Goal: Book appointment/travel/reservation

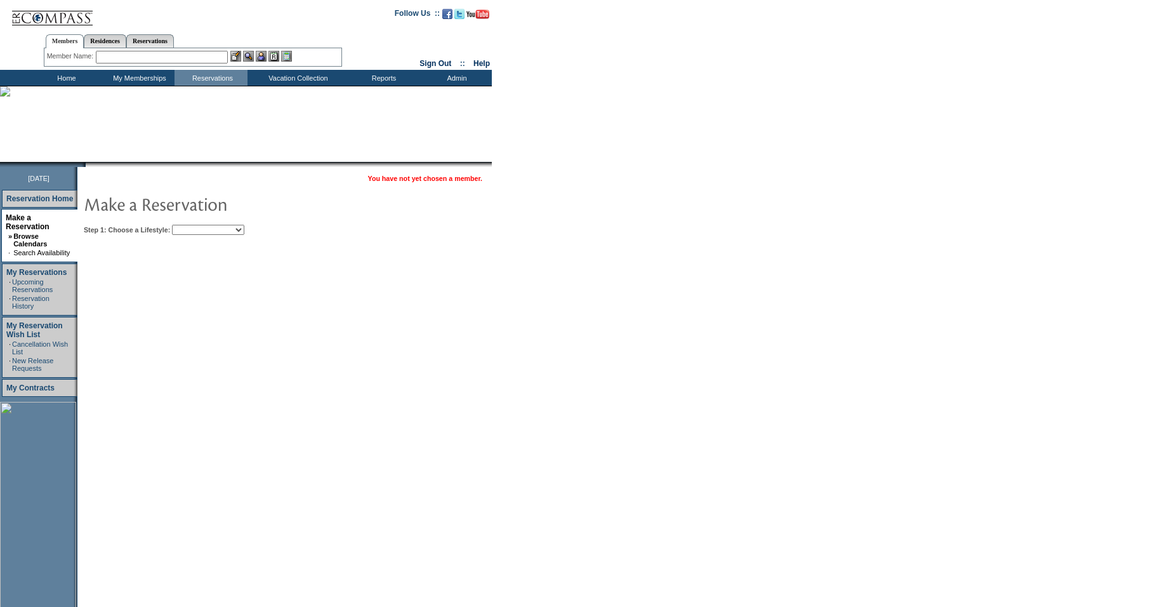
click at [232, 233] on select "Beach Leisure Metropolitan Mountain OIAL for Adventure OIAL for Couples OIAL fo…" at bounding box center [208, 230] width 72 height 10
select select "Leisure"
click at [194, 225] on select "Beach Leisure Metropolitan Mountain OIAL for Adventure OIAL for Couples OIAL fo…" at bounding box center [208, 230] width 72 height 10
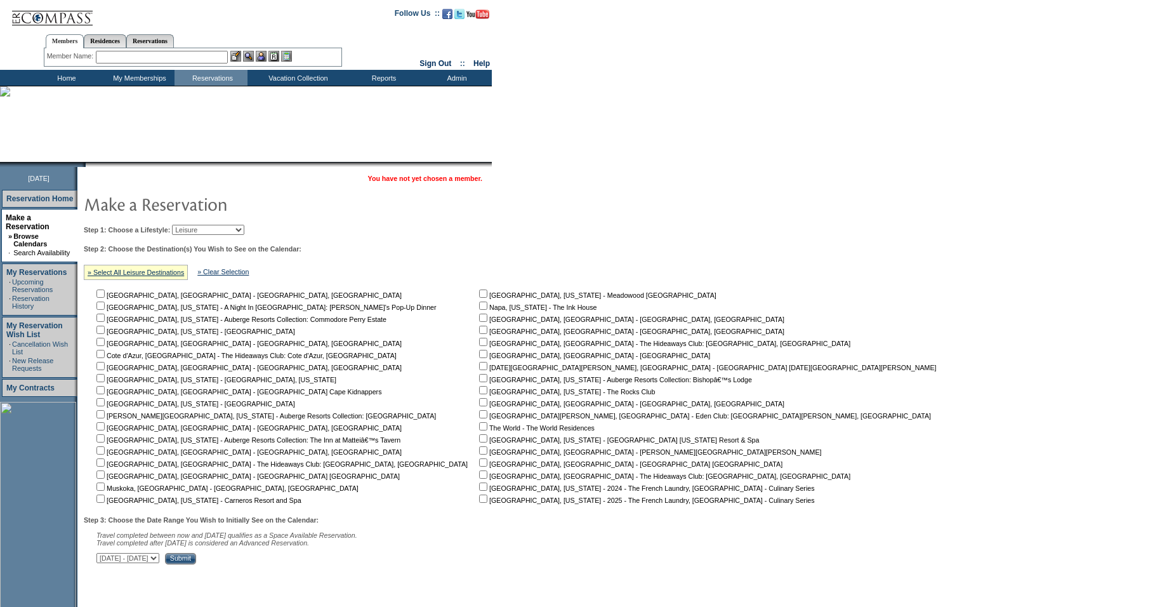
click at [105, 464] on input "checkbox" at bounding box center [100, 462] width 8 height 8
checkbox input "true"
click at [159, 563] on select "[DATE] - [DATE] [DATE] - [DATE] [DATE] - [DATE] [DATE] - [DATE] [DATE] - [DATE]…" at bounding box center [127, 558] width 63 height 10
select select "[DATE]|[DATE]"
click at [103, 558] on select "[DATE] - [DATE] [DATE] - [DATE] [DATE] - [DATE] [DATE] - [DATE] [DATE] - [DATE]…" at bounding box center [127, 558] width 63 height 10
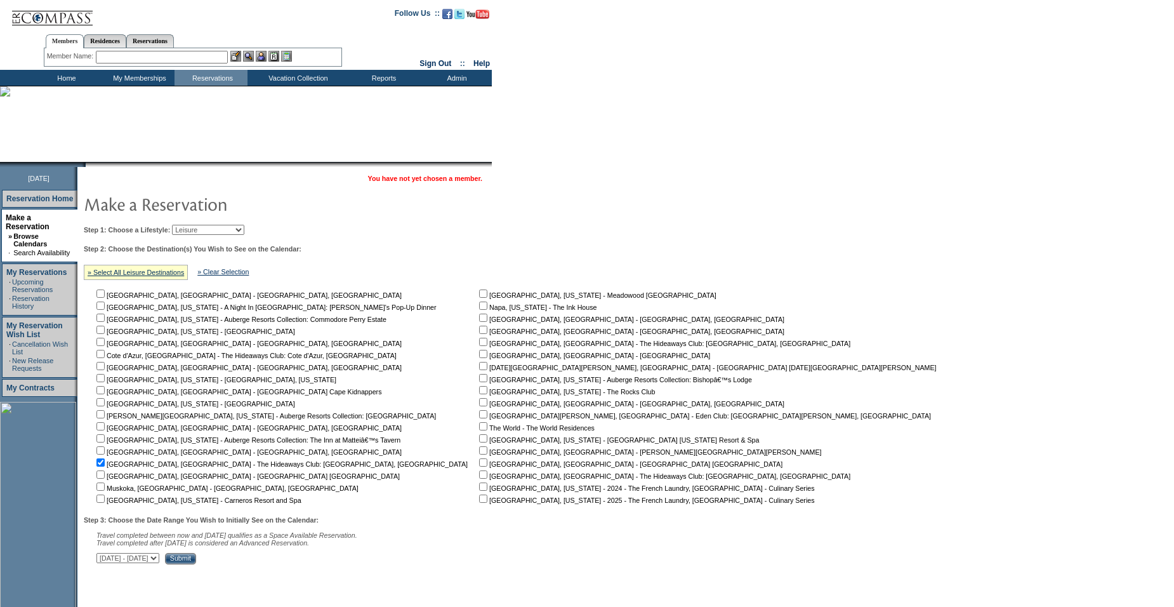
click at [196, 563] on input "Submit" at bounding box center [180, 558] width 31 height 11
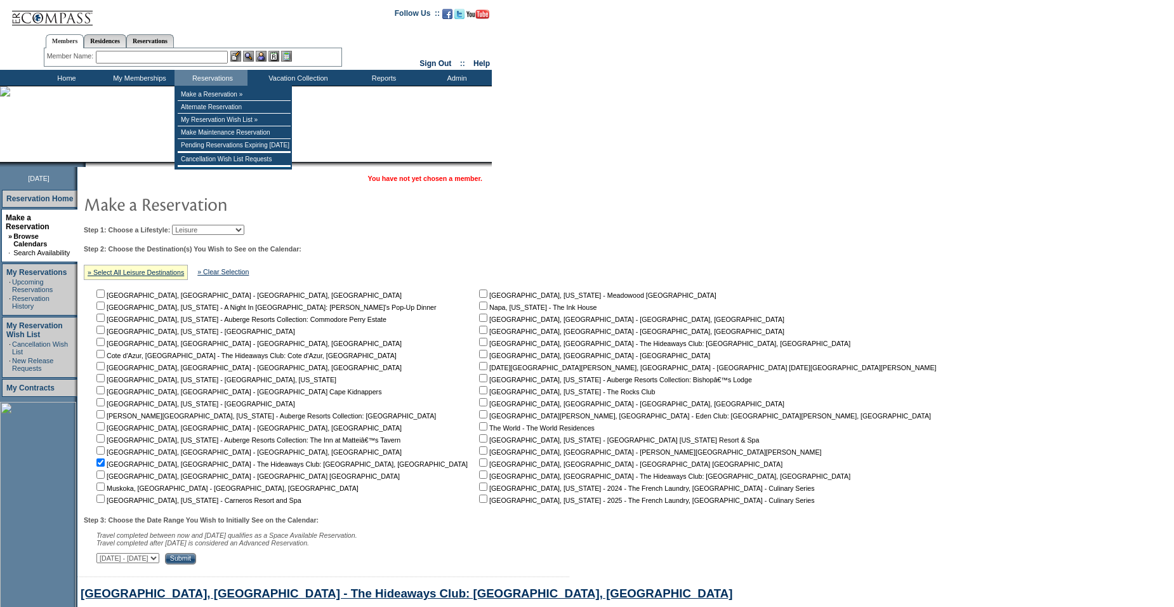
click at [216, 234] on select "Beach Leisure Metropolitan Mountain OIAL for Adventure OIAL for Couples OIAL fo…" at bounding box center [208, 230] width 72 height 10
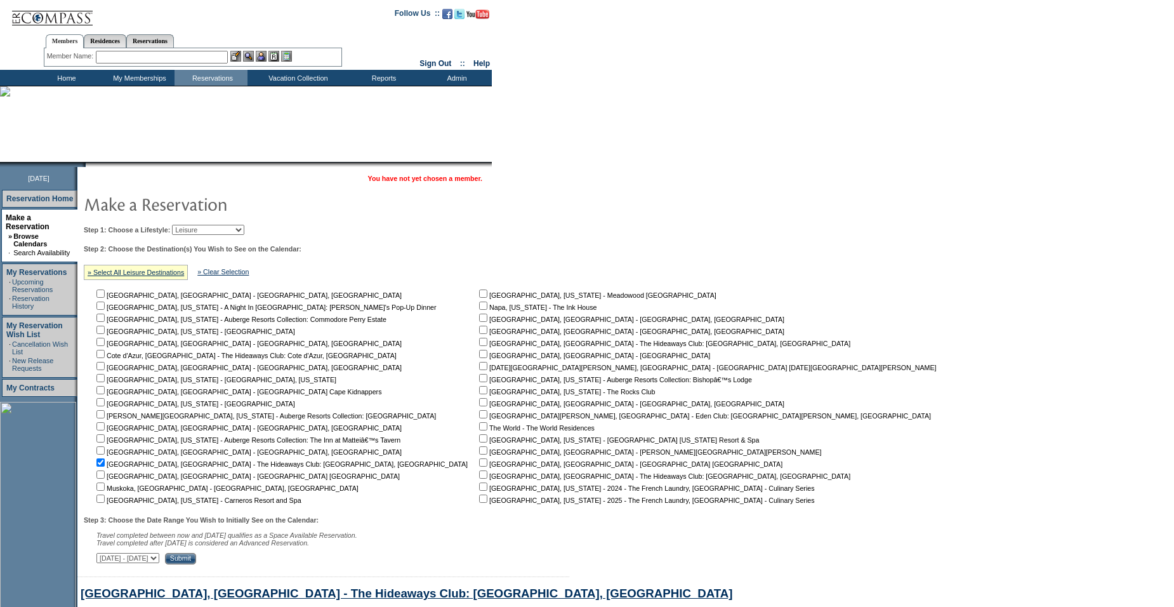
select select "Beach"
click at [194, 225] on select "Beach Leisure Metropolitan Mountain OIAL for Adventure OIAL for Couples OIAL fo…" at bounding box center [208, 230] width 72 height 10
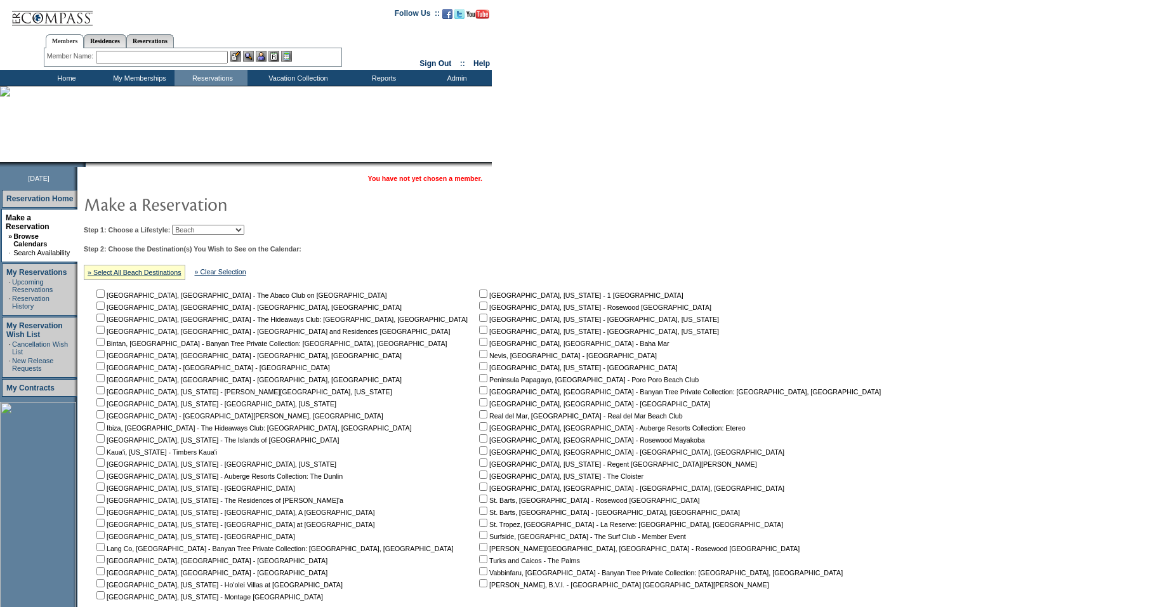
click at [105, 296] on input "checkbox" at bounding box center [100, 293] width 8 height 8
checkbox input "true"
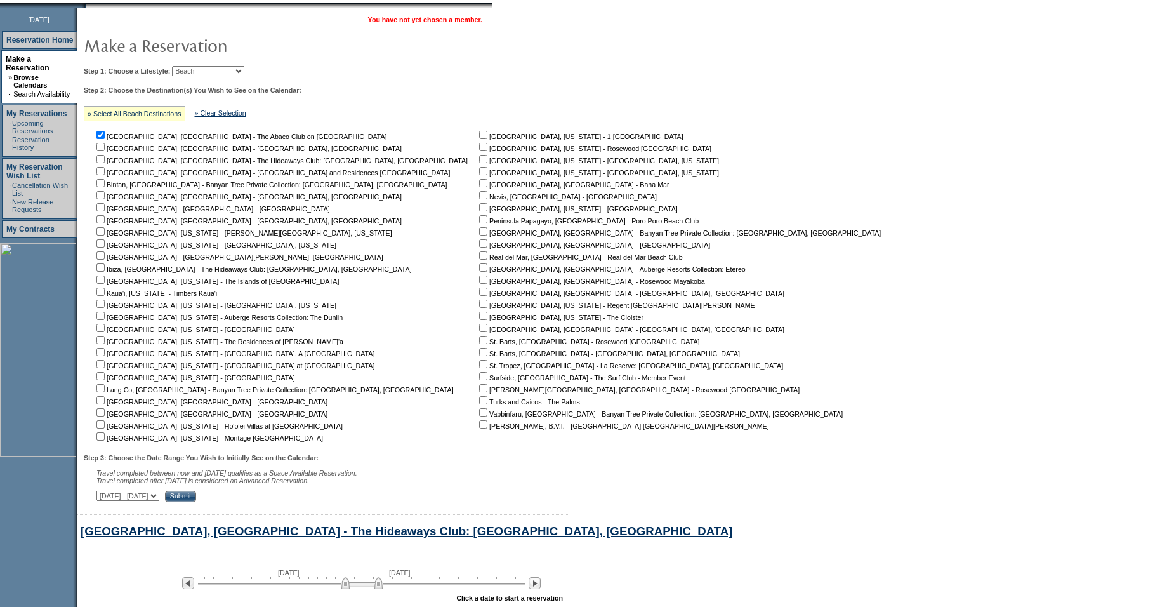
scroll to position [204, 0]
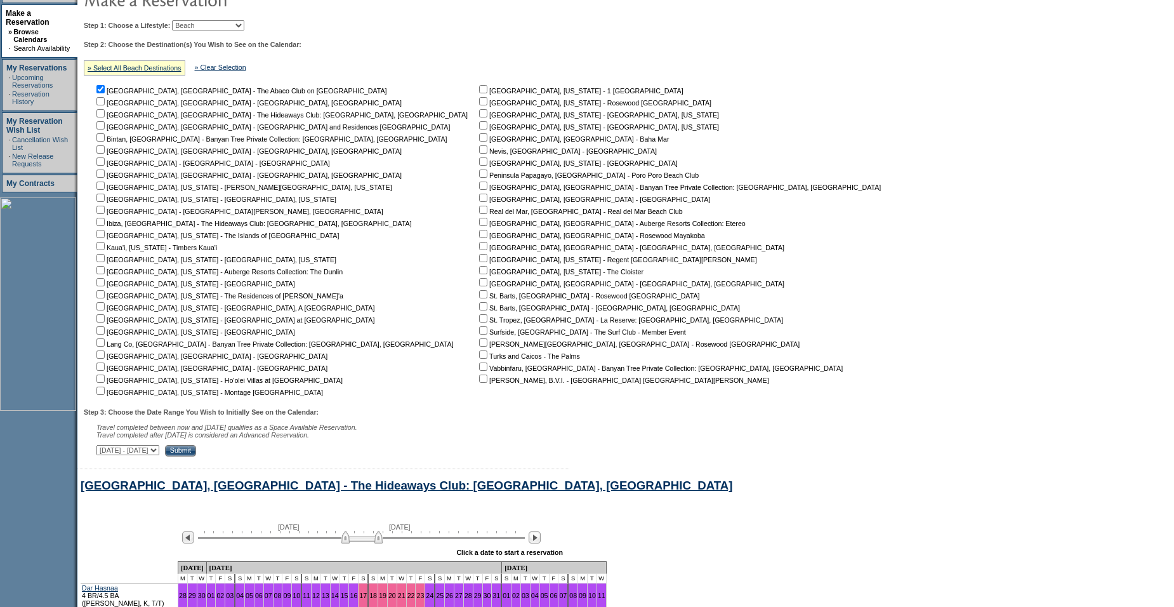
click at [159, 455] on select "[DATE] - [DATE] [DATE] - [DATE] [DATE] - [DATE] [DATE] - [DATE] [DATE] - [DATE]…" at bounding box center [127, 450] width 63 height 10
select select "10/2/2025|11/16/2025"
click at [103, 450] on select "[DATE] - [DATE] [DATE] - [DATE] [DATE] - [DATE] [DATE] - [DATE] [DATE] - [DATE]…" at bounding box center [127, 450] width 63 height 10
click at [196, 454] on input "Submit" at bounding box center [180, 450] width 31 height 11
